Goal: Entertainment & Leisure: Consume media (video, audio)

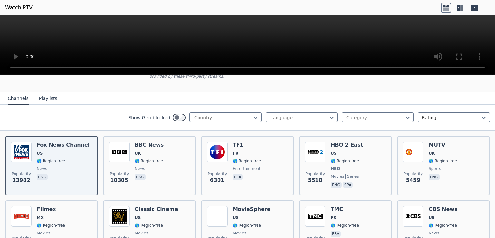
scroll to position [55, 0]
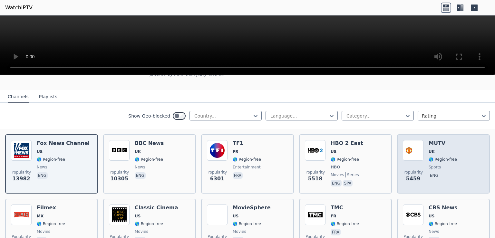
click at [445, 140] on h6 "MUTV" at bounding box center [442, 143] width 28 height 6
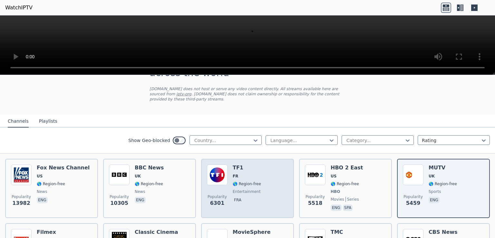
scroll to position [28, 0]
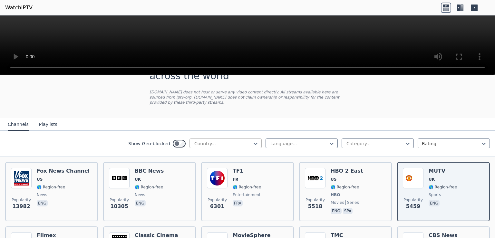
click at [221, 141] on div at bounding box center [223, 143] width 59 height 6
type input "*"
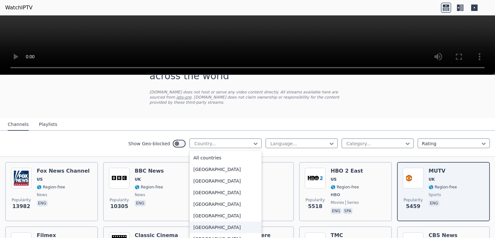
type input "*"
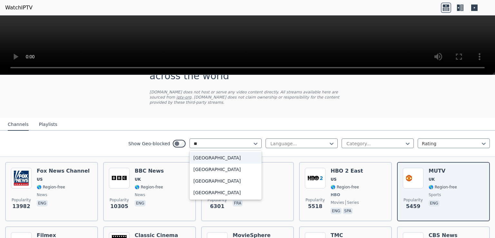
type input "***"
click at [208, 178] on div "[GEOGRAPHIC_DATA]" at bounding box center [225, 181] width 72 height 12
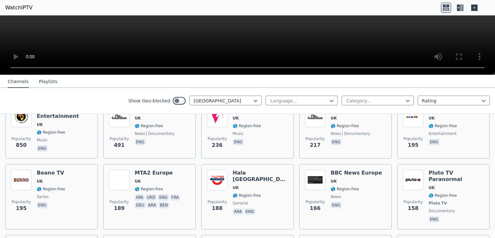
scroll to position [158, 0]
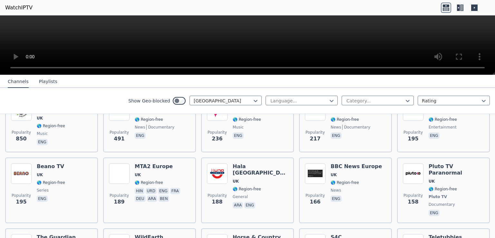
drag, startPoint x: 297, startPoint y: 108, endPoint x: 294, endPoint y: 113, distance: 6.3
click at [294, 113] on div "Show Geo-blocked [GEOGRAPHIC_DATA] Language... Category... Rating" at bounding box center [247, 101] width 495 height 26
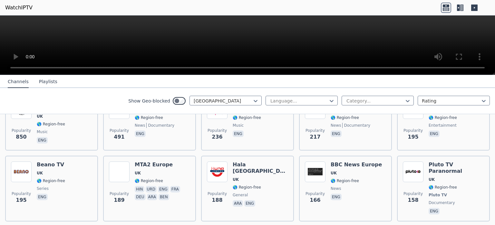
scroll to position [0, 0]
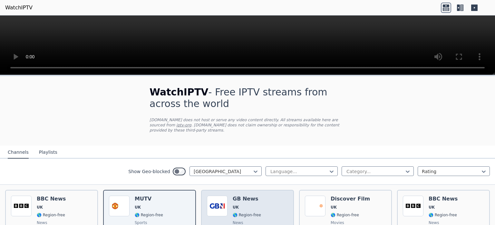
click at [245, 220] on span "news" at bounding box center [247, 222] width 28 height 5
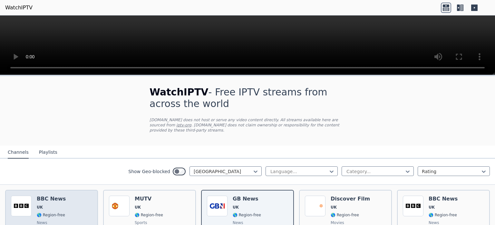
click at [64, 200] on div "Popularity 10305 BBC News UK 🌎 Region-free news eng" at bounding box center [51, 218] width 81 height 46
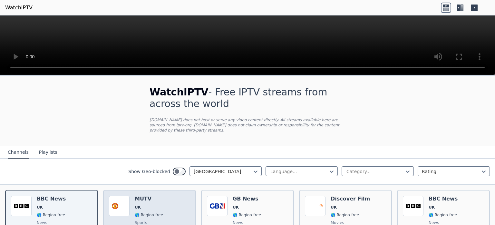
click at [142, 196] on h6 "MUTV" at bounding box center [149, 198] width 28 height 6
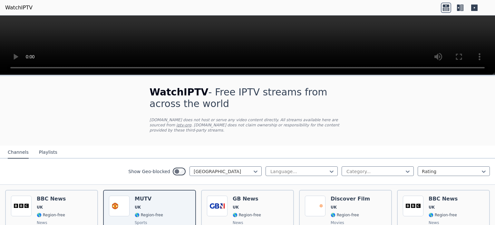
click at [47, 147] on button "Playlists" at bounding box center [48, 152] width 18 height 12
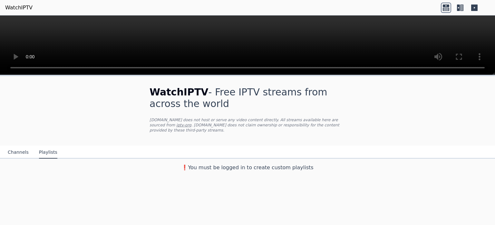
click at [25, 147] on button "Channels" at bounding box center [18, 152] width 21 height 12
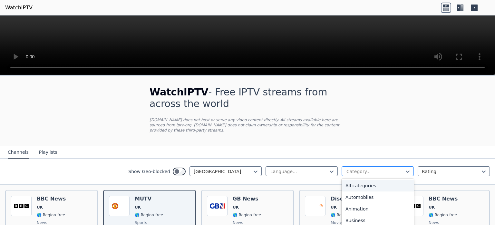
click at [351, 166] on div "Category..." at bounding box center [377, 171] width 72 height 10
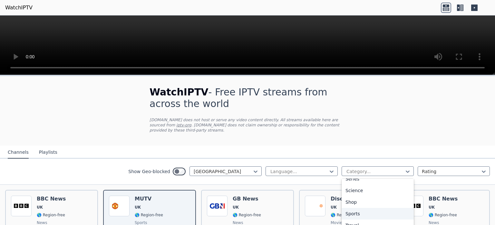
click at [368, 208] on div "Sports" at bounding box center [377, 214] width 72 height 12
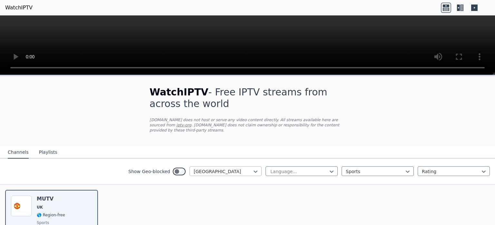
click at [209, 168] on div at bounding box center [223, 171] width 59 height 6
click at [205, 169] on div "[GEOGRAPHIC_DATA]" at bounding box center [225, 171] width 72 height 10
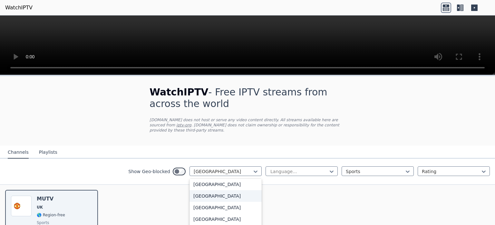
scroll to position [0, 0]
click at [230, 180] on div "All countries" at bounding box center [225, 186] width 72 height 12
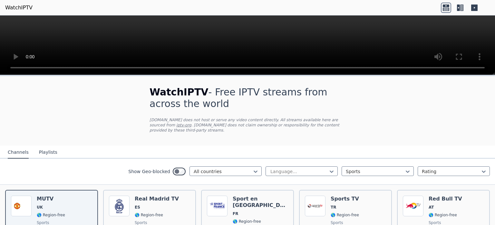
click at [230, 176] on div "Show Geo-blocked All countries Language... Sports Rating" at bounding box center [247, 171] width 495 height 26
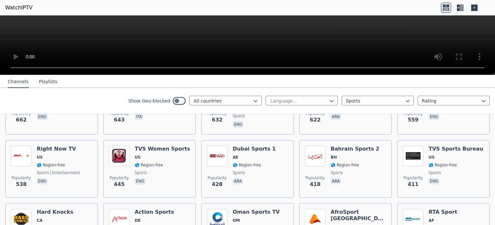
scroll to position [434, 0]
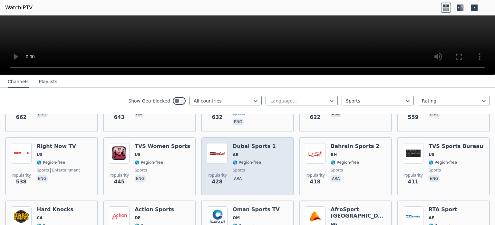
click at [249, 152] on span "AE" at bounding box center [254, 154] width 43 height 5
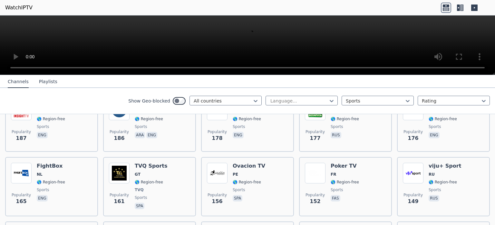
scroll to position [857, 0]
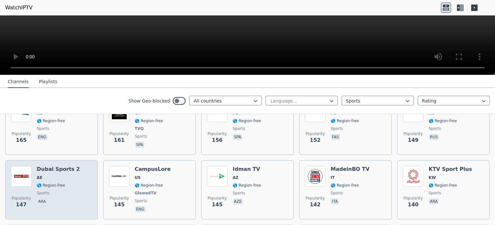
click at [74, 166] on div "Popularity 147 Dubai Sports 2 AE 🌎 Region-free sports ara" at bounding box center [51, 190] width 81 height 48
